Goal: Ask a question

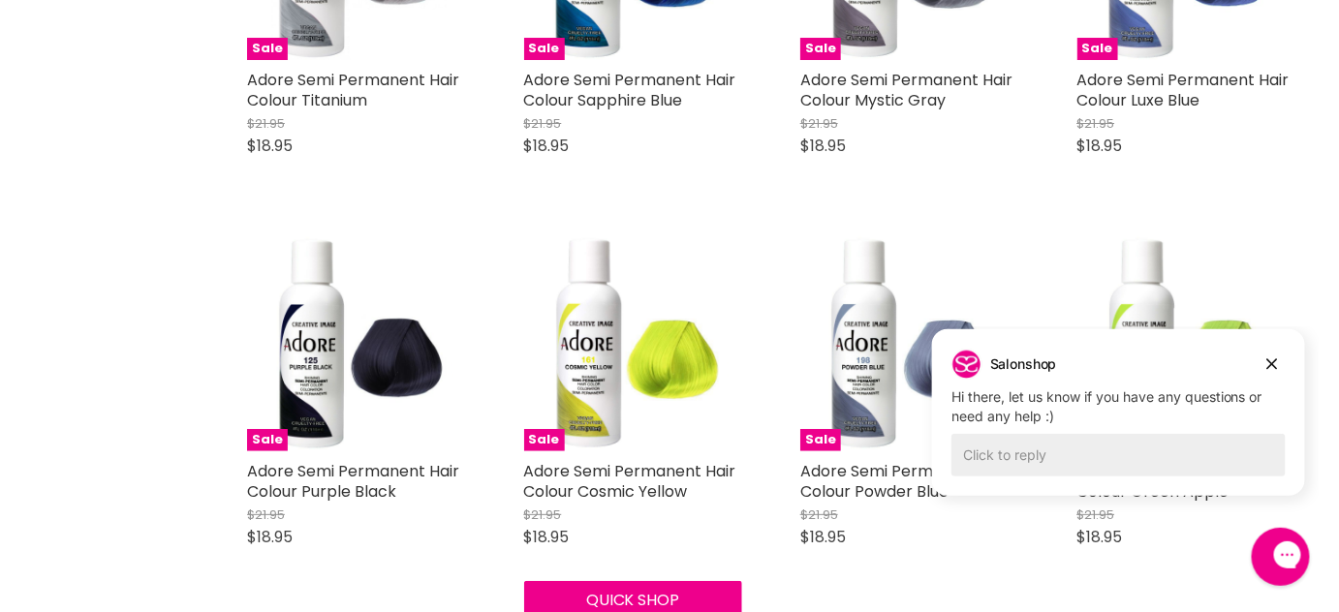
scroll to position [2376, 0]
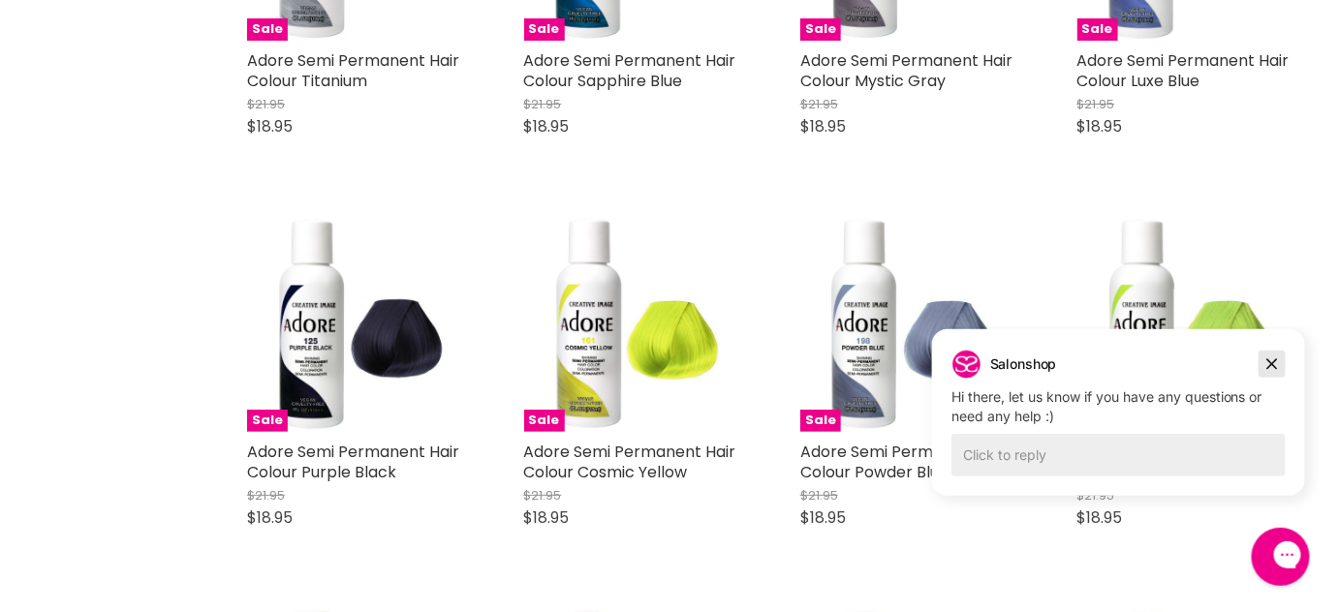
click at [1267, 357] on icon "Dismiss campaign" at bounding box center [1270, 363] width 19 height 23
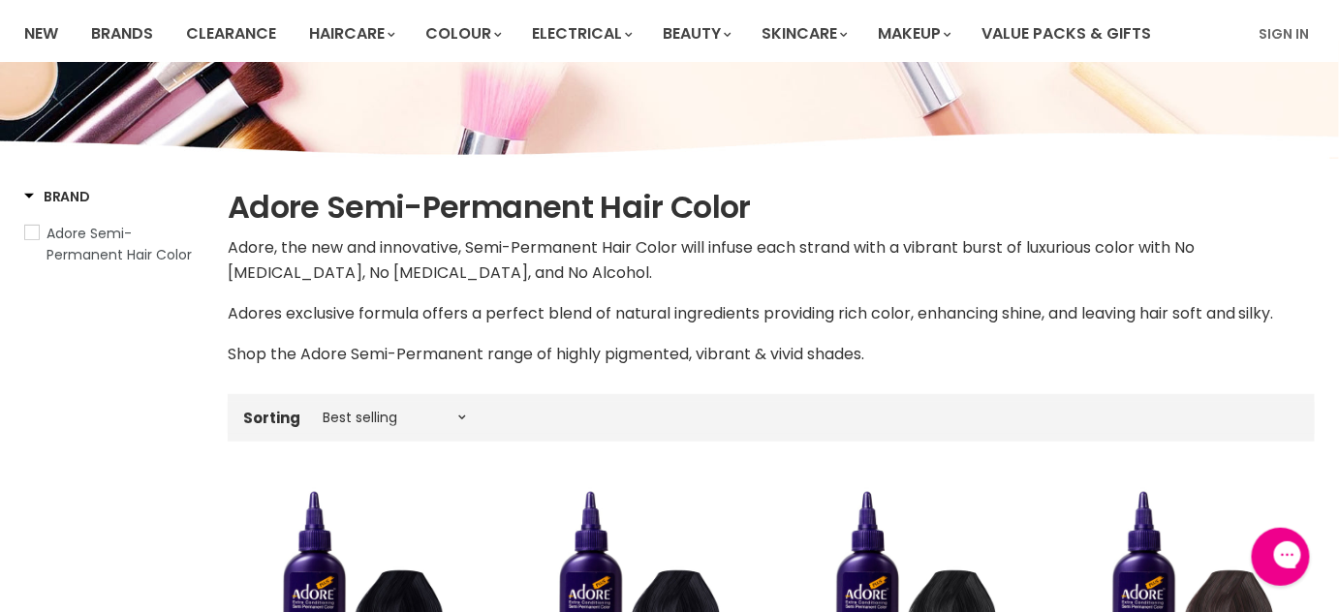
scroll to position [0, 0]
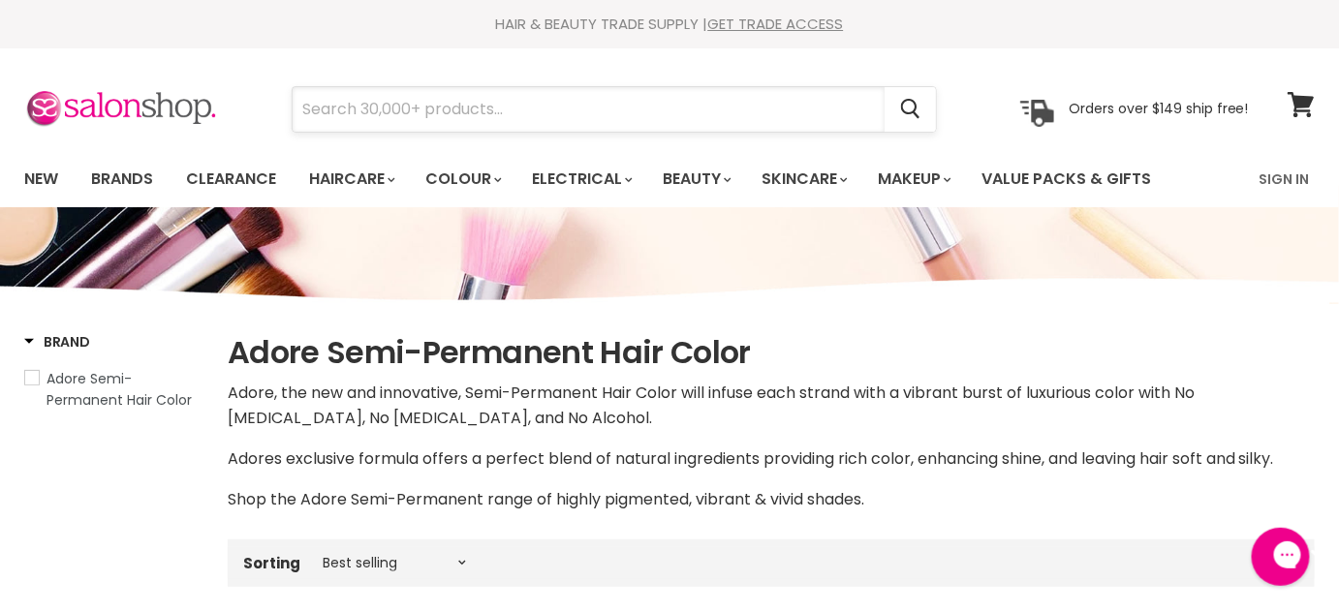
click at [436, 108] on input "Search" at bounding box center [589, 109] width 592 height 45
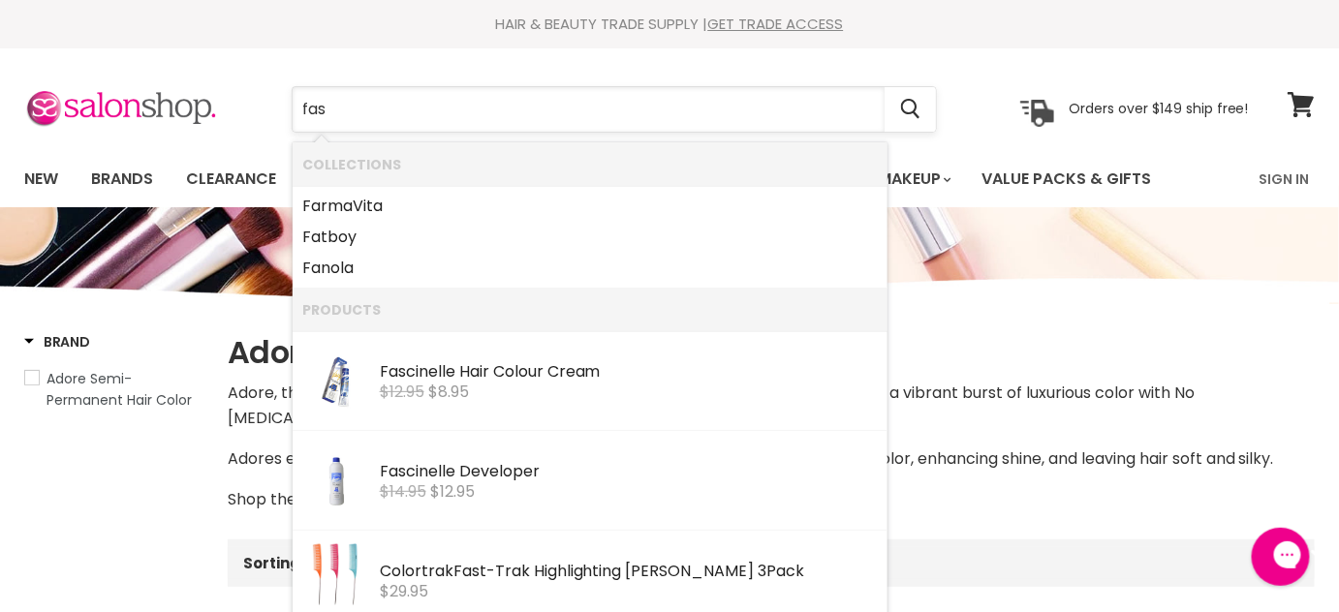
type input "fasc"
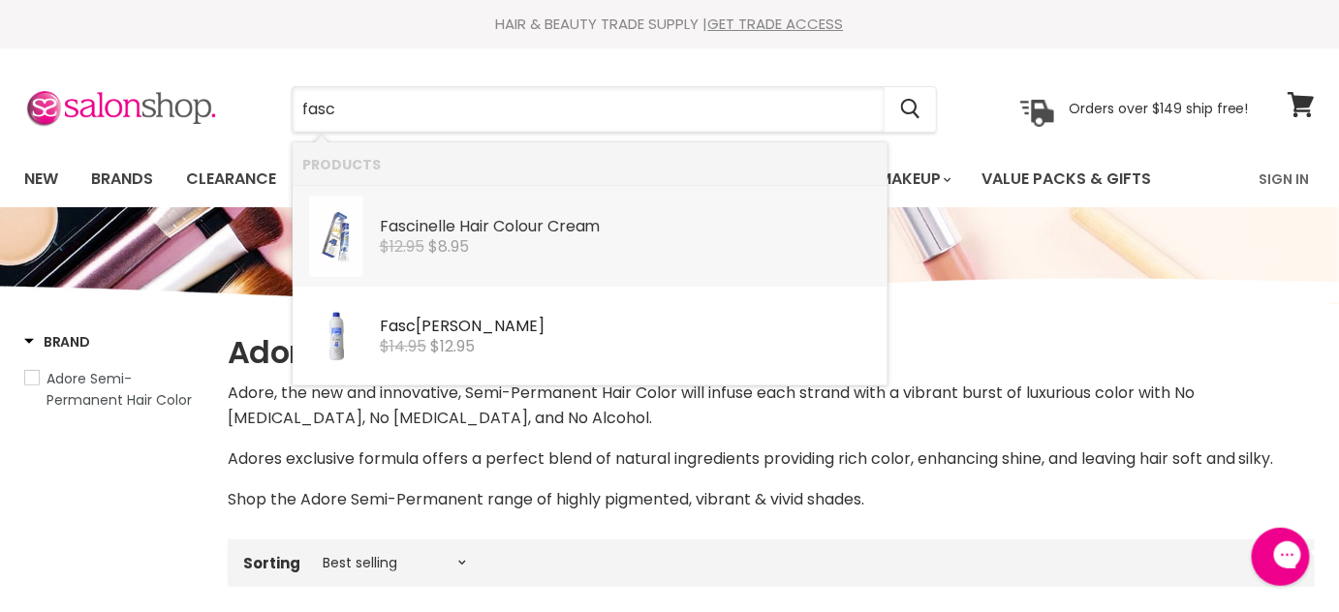
click at [462, 232] on div "Fasc inelle Hair Colour Cream" at bounding box center [629, 228] width 498 height 20
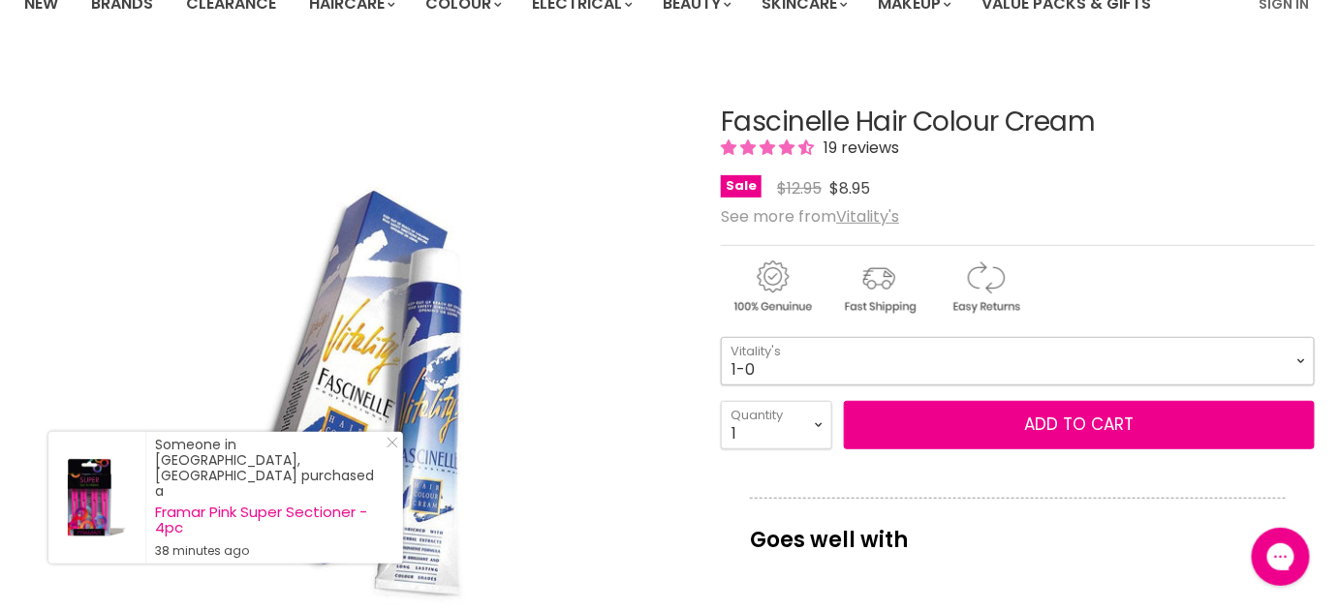
click at [766, 367] on select "1-0 2-10 3-0 4-0 5-0 6-0 7-0 8-0 9-0 10-0 5-00 6-00 7-00 8-00 9-00" at bounding box center [1018, 361] width 594 height 48
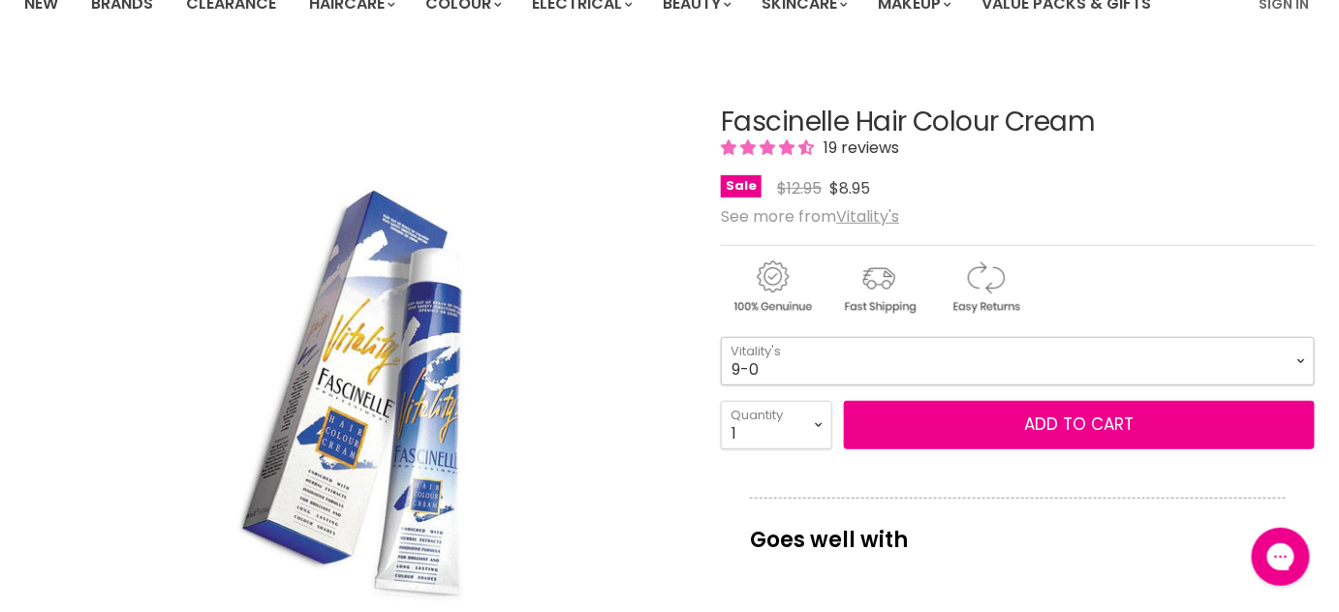
click at [721, 337] on select "1-0 2-10 3-0 4-0 5-0 6-0 7-0 8-0 9-0 10-0 5-00 6-00 7-00 8-00 9-00" at bounding box center [1018, 361] width 594 height 48
select select "9-0"
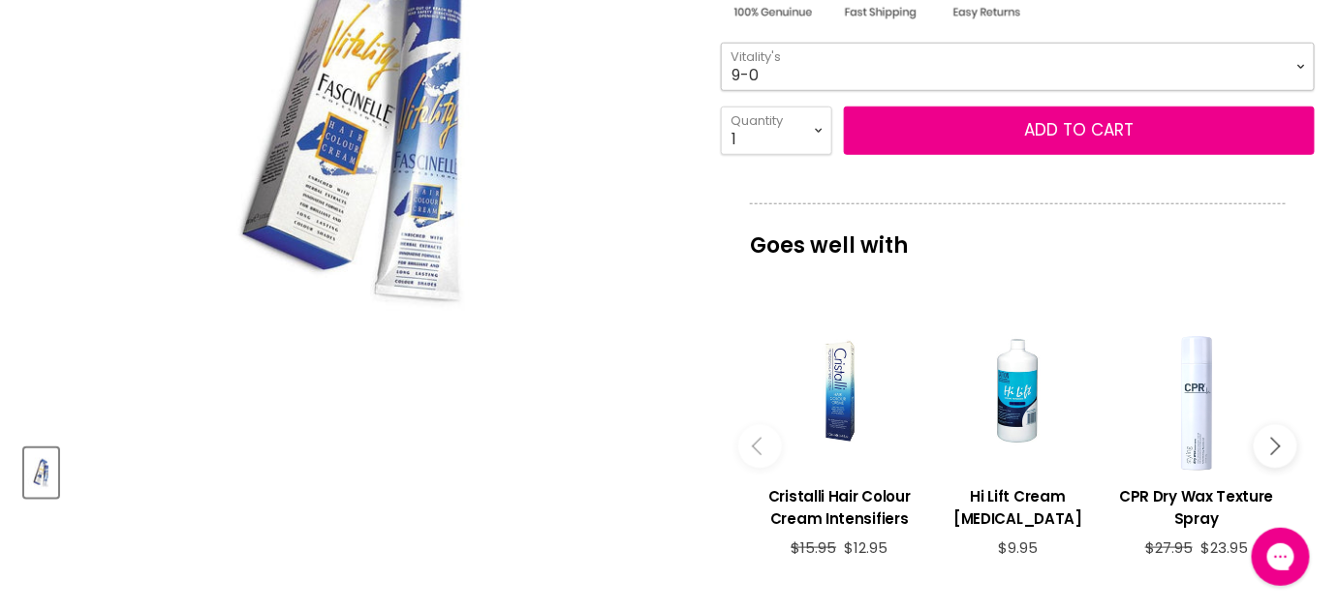
scroll to position [440, 0]
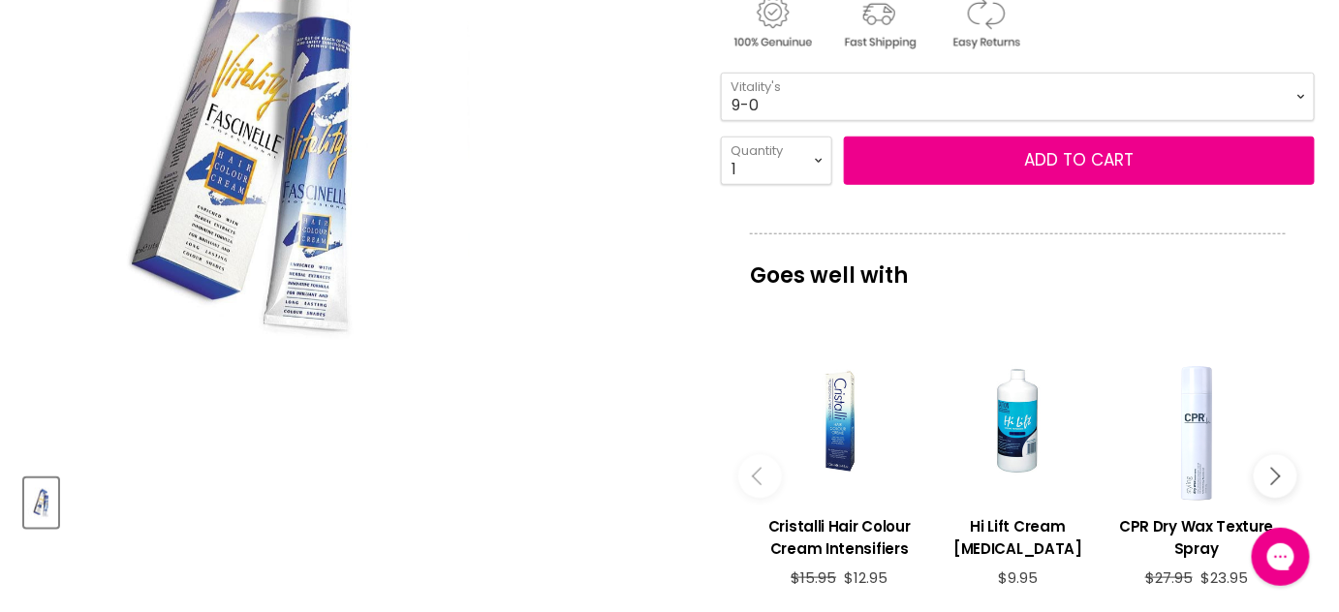
click at [281, 140] on img "Fascinelle Hair Colour Cream image. Click or Scroll to Zoom." at bounding box center [245, 126] width 443 height 665
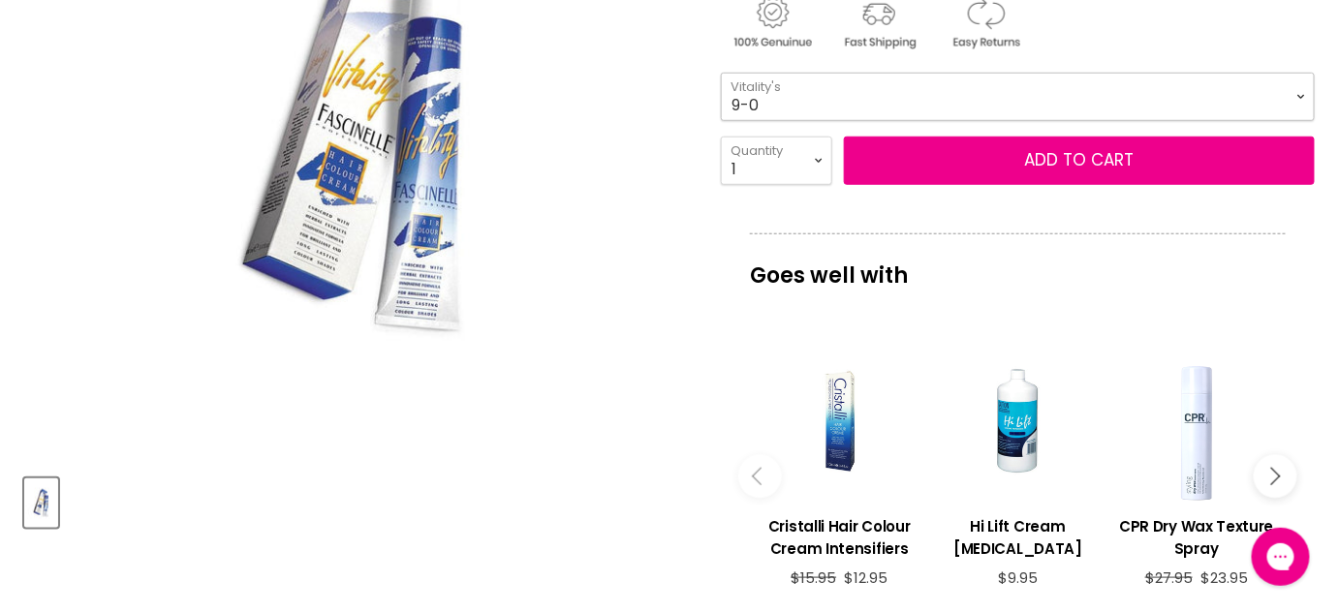
click at [783, 105] on select "1-0 2-10 3-0 4-0 5-0 6-0 7-0 8-0 9-0 10-0 5-00 6-00 7-00 8-00 9-00" at bounding box center [1018, 97] width 594 height 48
click at [777, 104] on select "1-0 2-10 3-0 4-0 5-0 6-0 7-0 8-0 9-0 10-0 5-00 6-00 7-00 8-00 9-00" at bounding box center [1018, 97] width 594 height 48
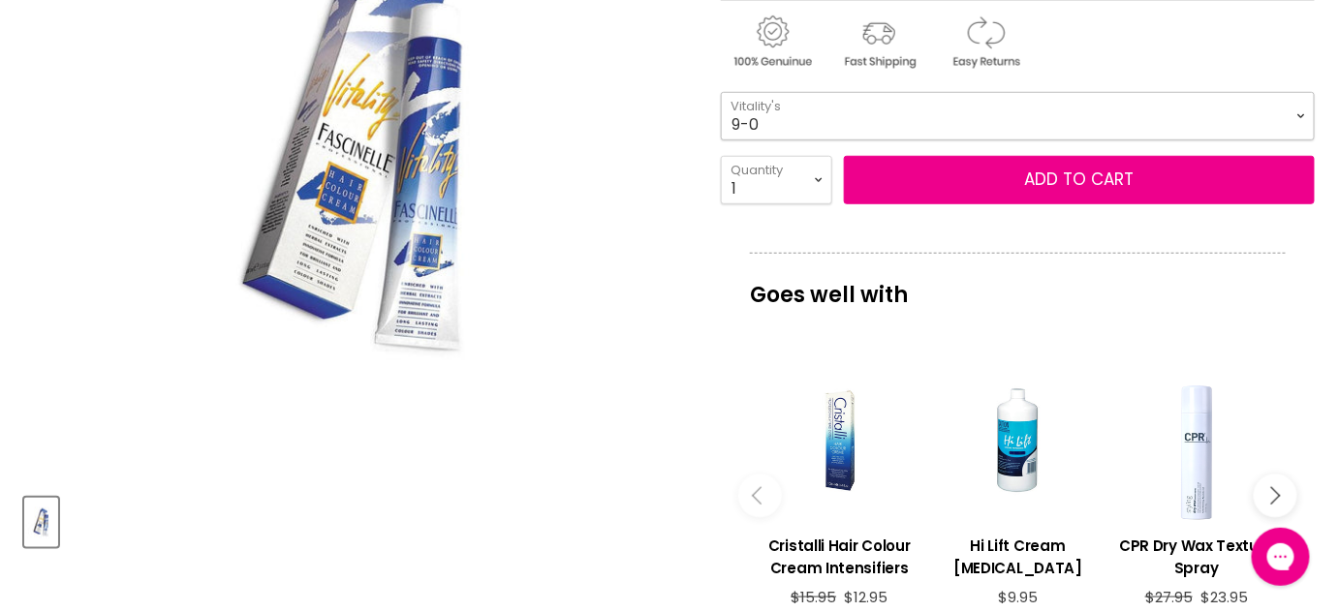
scroll to position [263, 0]
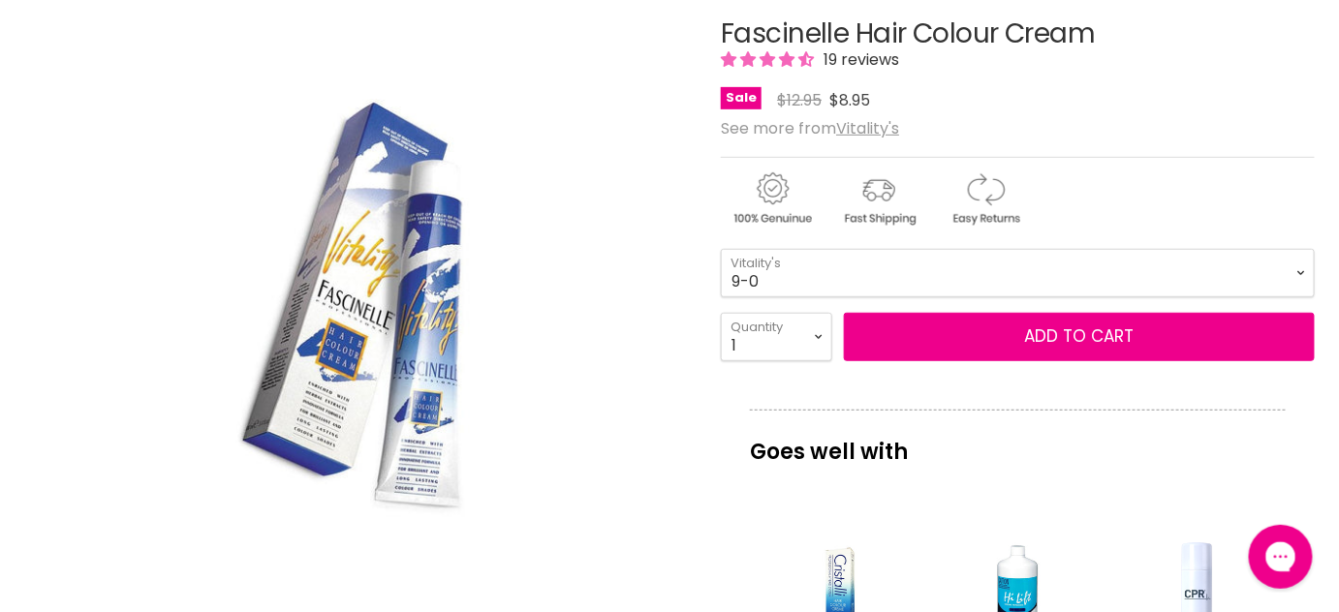
click at [1289, 564] on div "Gorgias live chat" at bounding box center [1279, 556] width 43 height 43
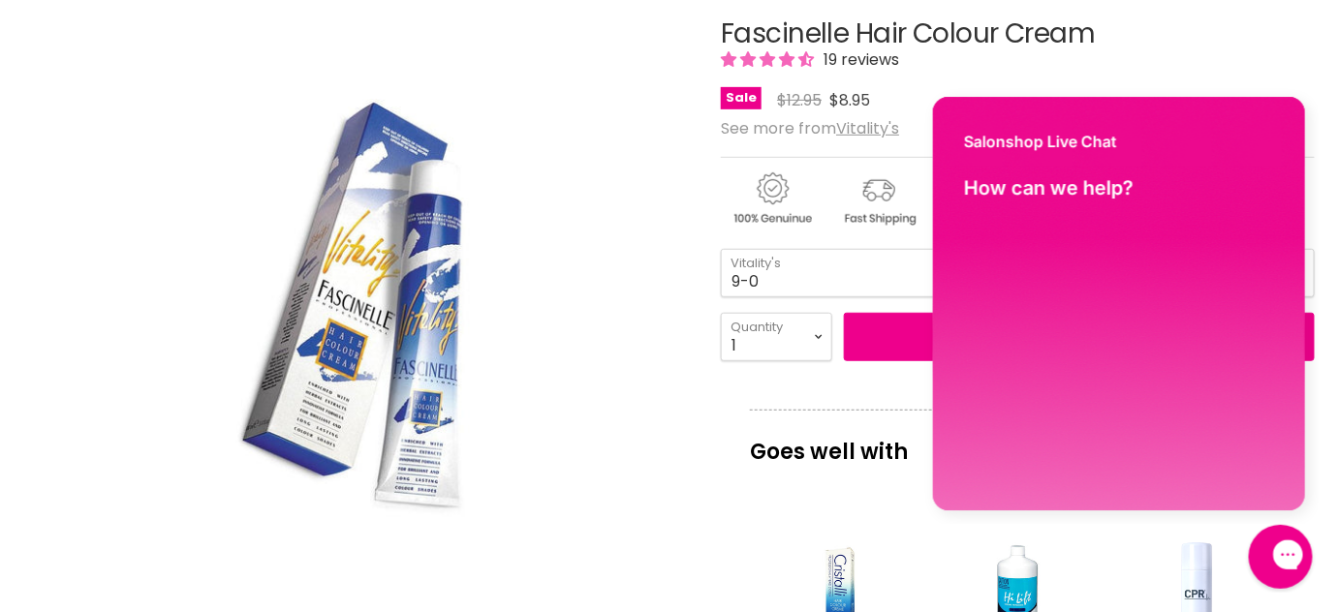
scroll to position [0, 0]
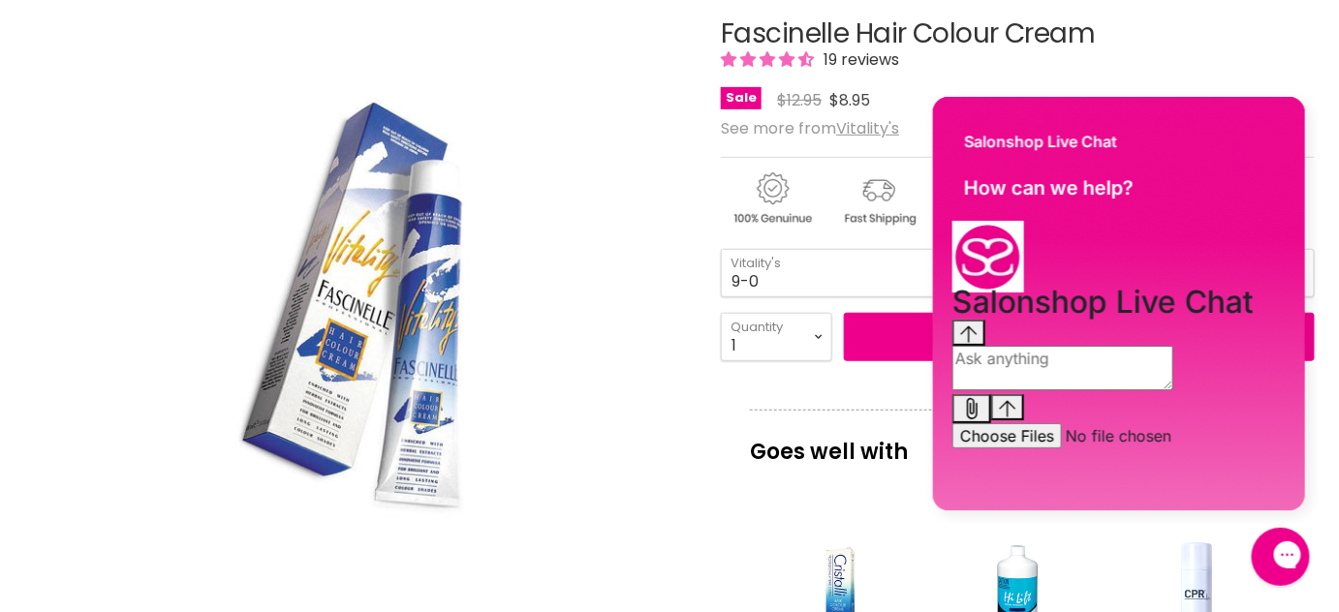
click at [754, 479] on div "Fascinelle Hair Colour Cream 19 reviews Sale Original Price $12.95 Current Pric…" at bounding box center [1018, 562] width 594 height 1183
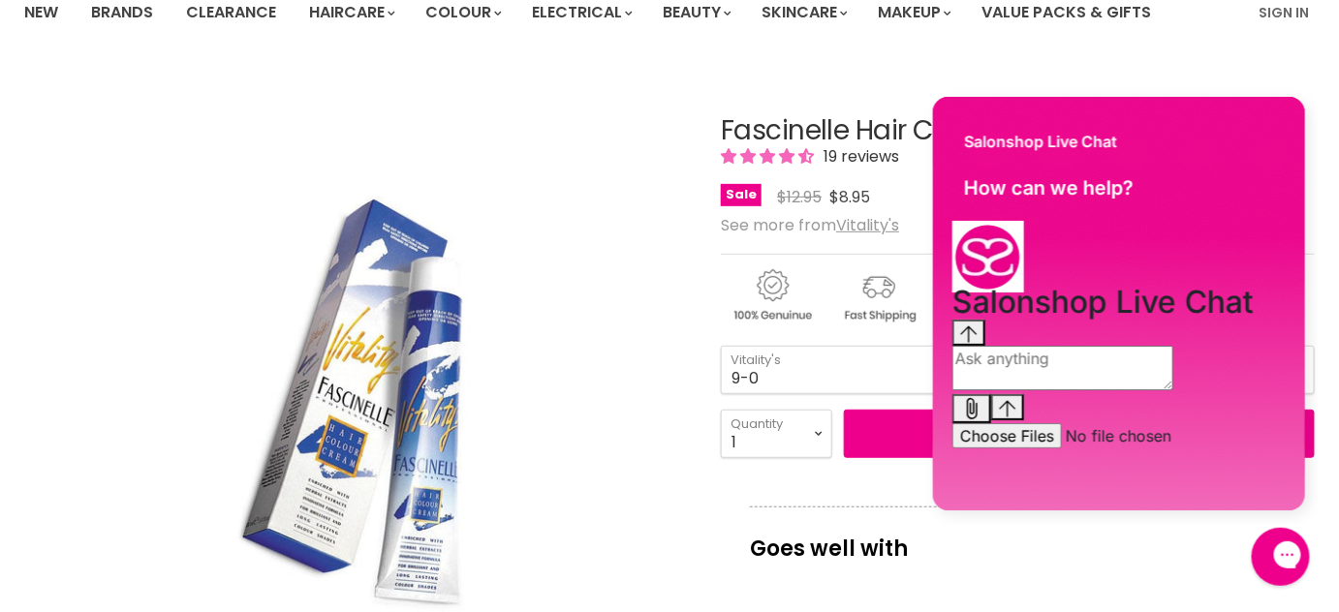
scroll to position [183, 0]
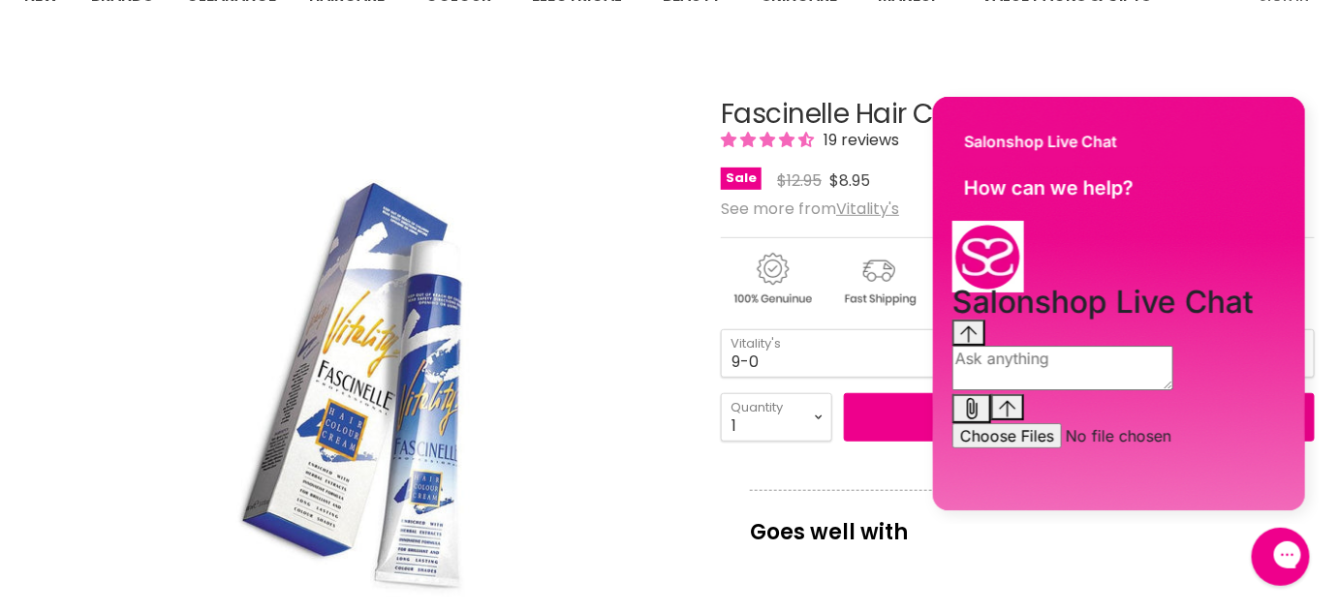
click at [760, 312] on div "Main content" at bounding box center [1018, 275] width 594 height 76
click at [1338, 559] on icon "Gorgias live chat" at bounding box center [1356, 553] width 20 height 20
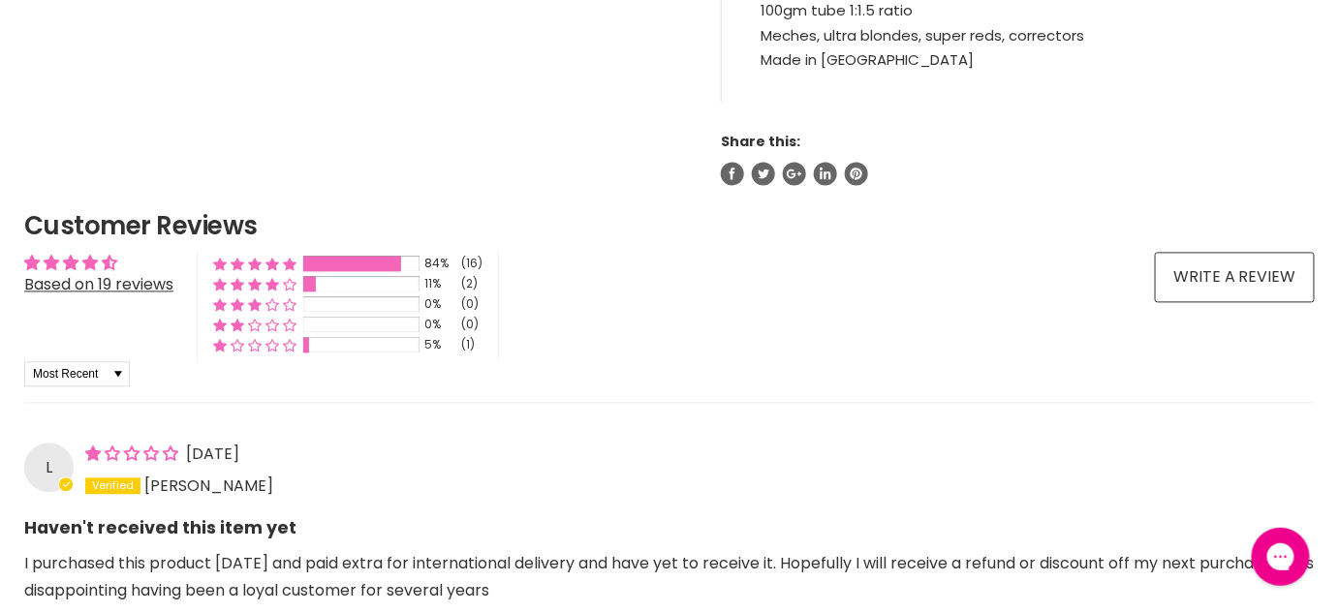
scroll to position [1232, 0]
click at [1273, 565] on icon "Gorgias live chat" at bounding box center [1279, 555] width 21 height 21
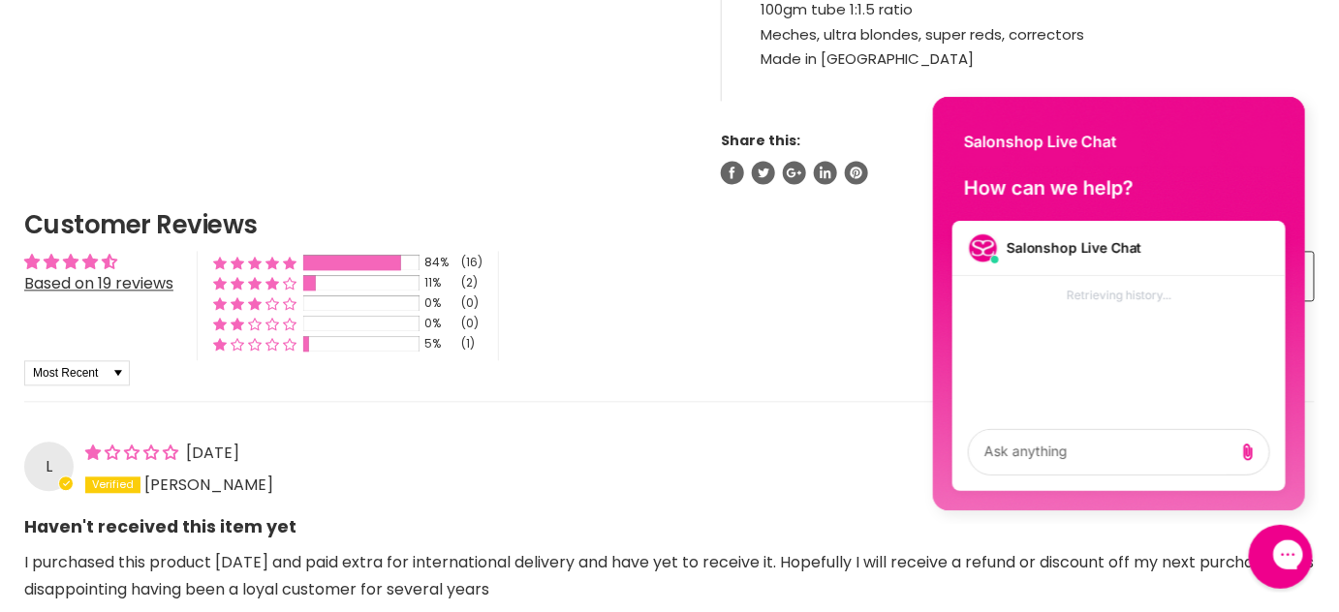
scroll to position [0, 0]
click at [1100, 453] on textarea "live chat message input" at bounding box center [1100, 451] width 250 height 45
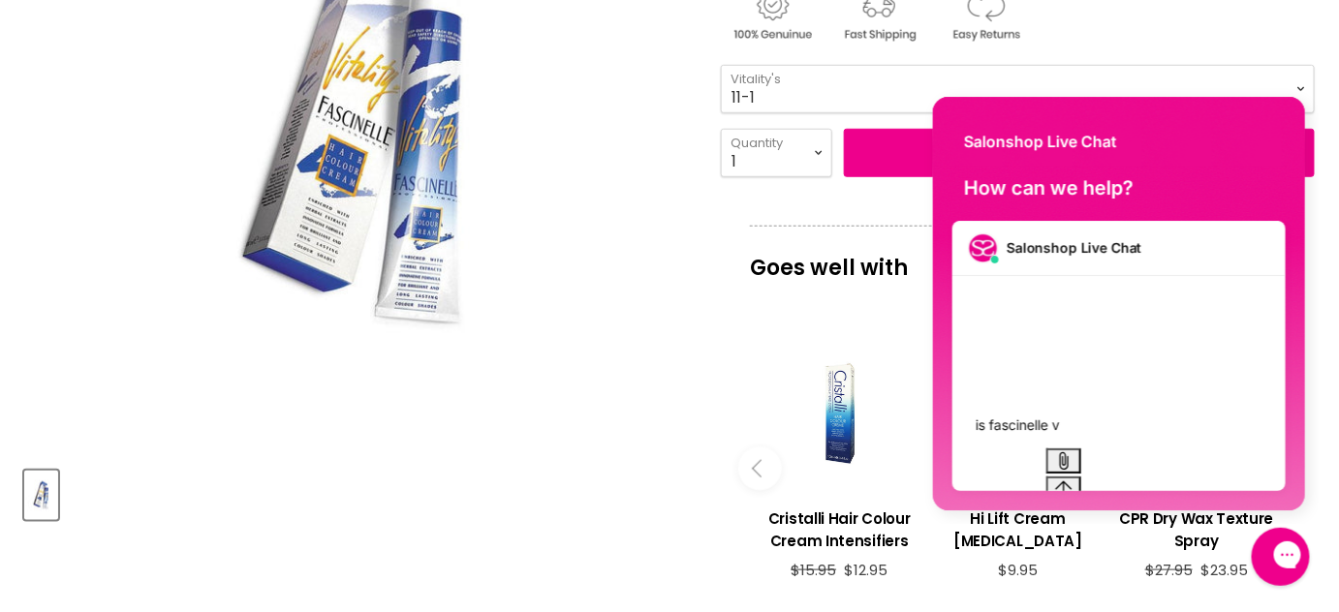
scroll to position [440, 0]
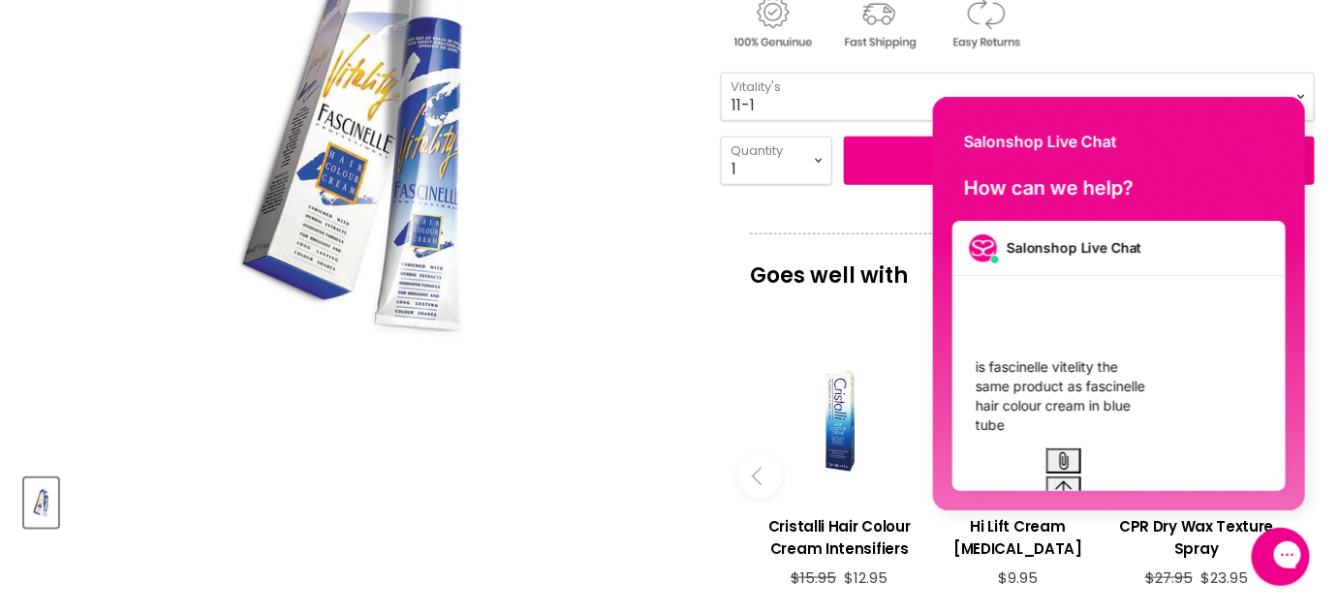
type textarea "is fascinelle vitelity the same product as fascinelle hair colour cream in blue…"
drag, startPoint x: 1246, startPoint y: 418, endPoint x: 1237, endPoint y: 427, distance: 13.0
click at [1070, 480] on icon "Send message" at bounding box center [1062, 488] width 16 height 16
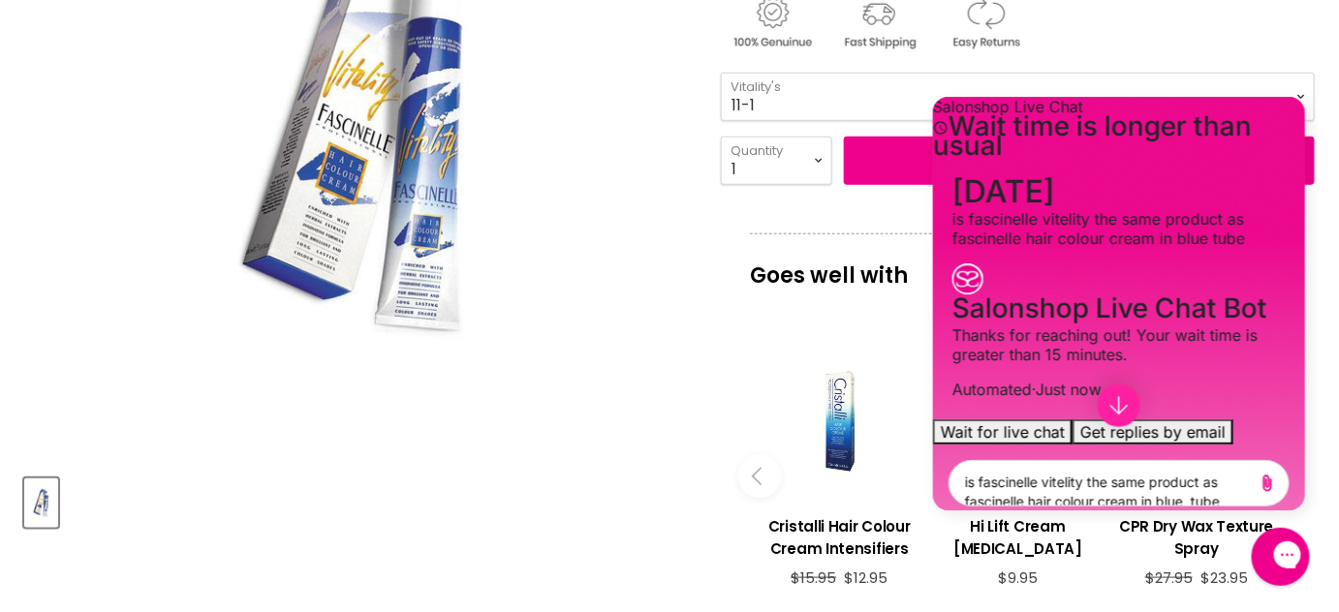
click at [1111, 406] on icon "Jump to the latest message" at bounding box center [1117, 404] width 17 height 18
click at [1190, 418] on button "Get replies by email" at bounding box center [1151, 430] width 161 height 25
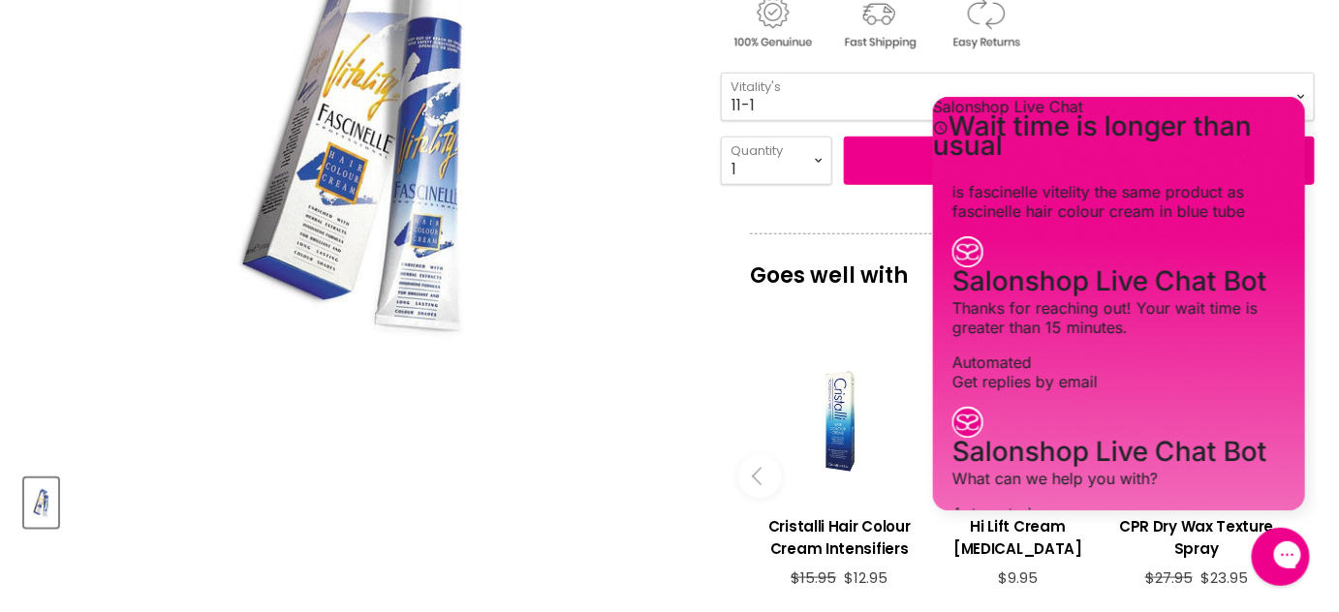
scroll to position [0, 0]
click at [880, 405] on div "Fascinelle Hair Colour Cream 19 reviews Sale Original Price $12.95 Current Pric…" at bounding box center [1018, 386] width 594 height 1183
